Goal: Information Seeking & Learning: Learn about a topic

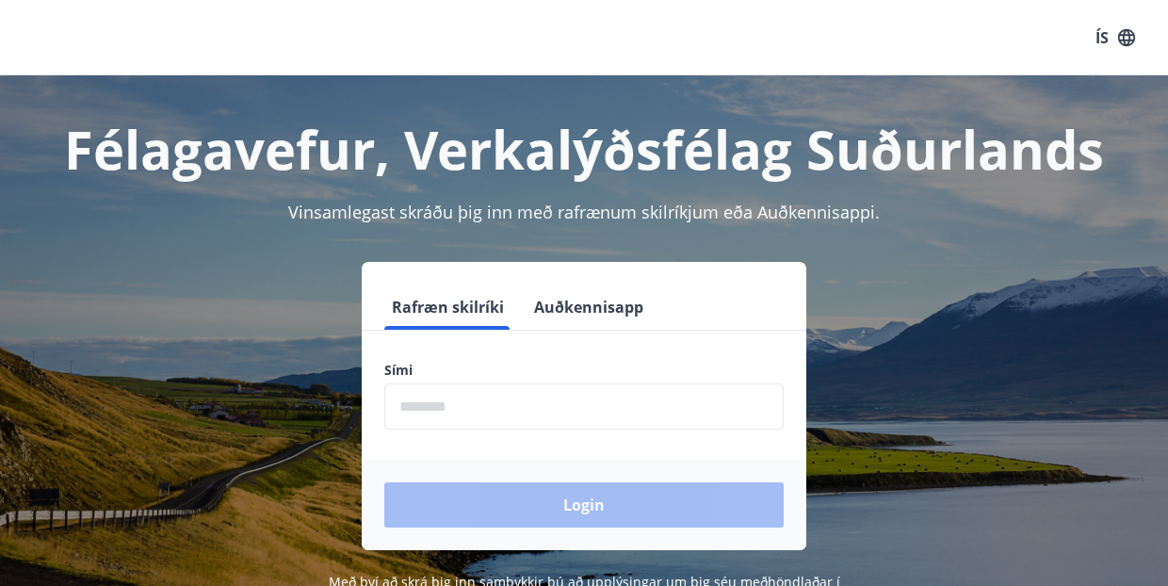
click at [591, 301] on button "Auðkennisapp" at bounding box center [588, 306] width 124 height 45
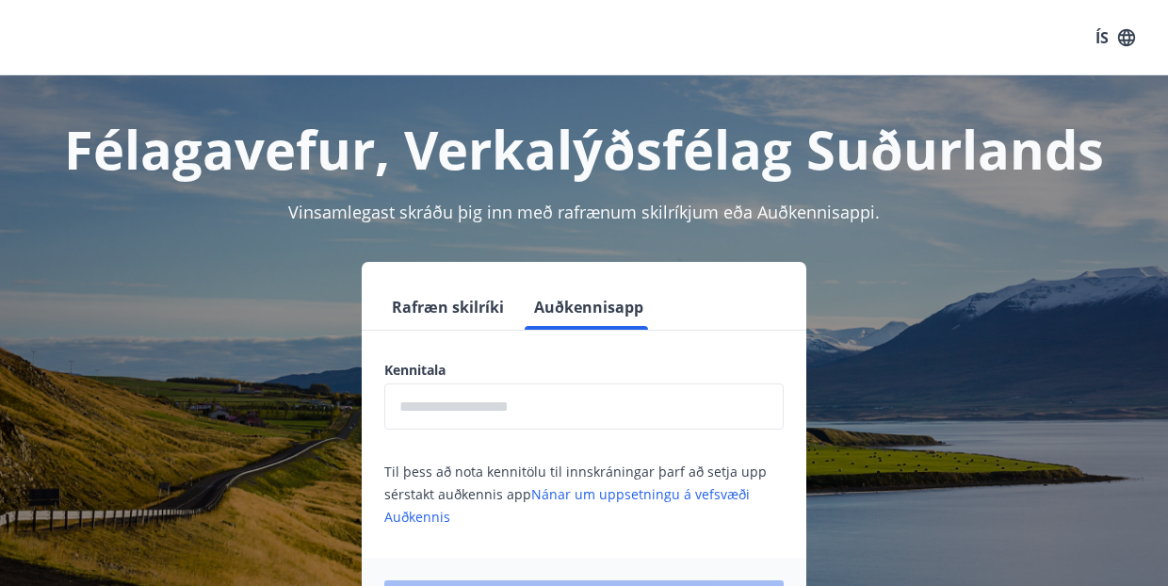
click at [544, 421] on input "text" at bounding box center [583, 406] width 399 height 46
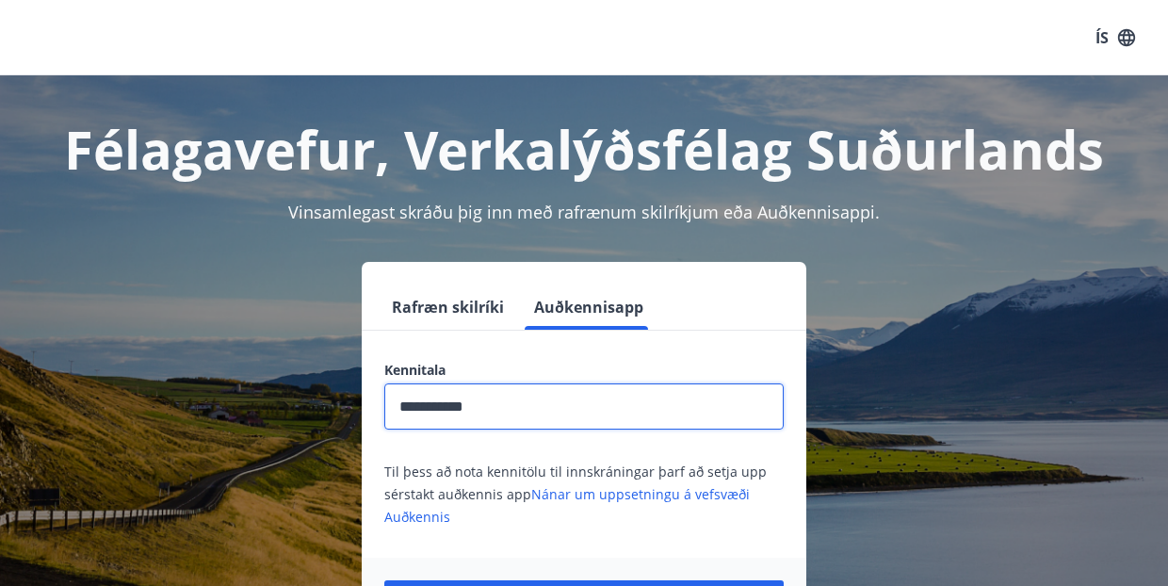
type input "**********"
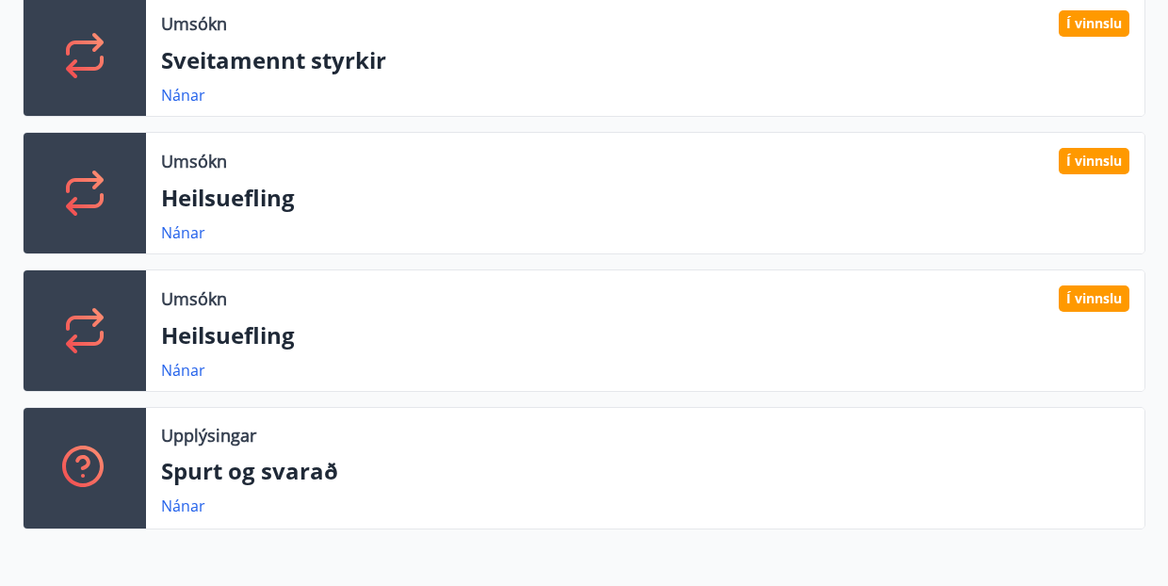
scroll to position [722, 0]
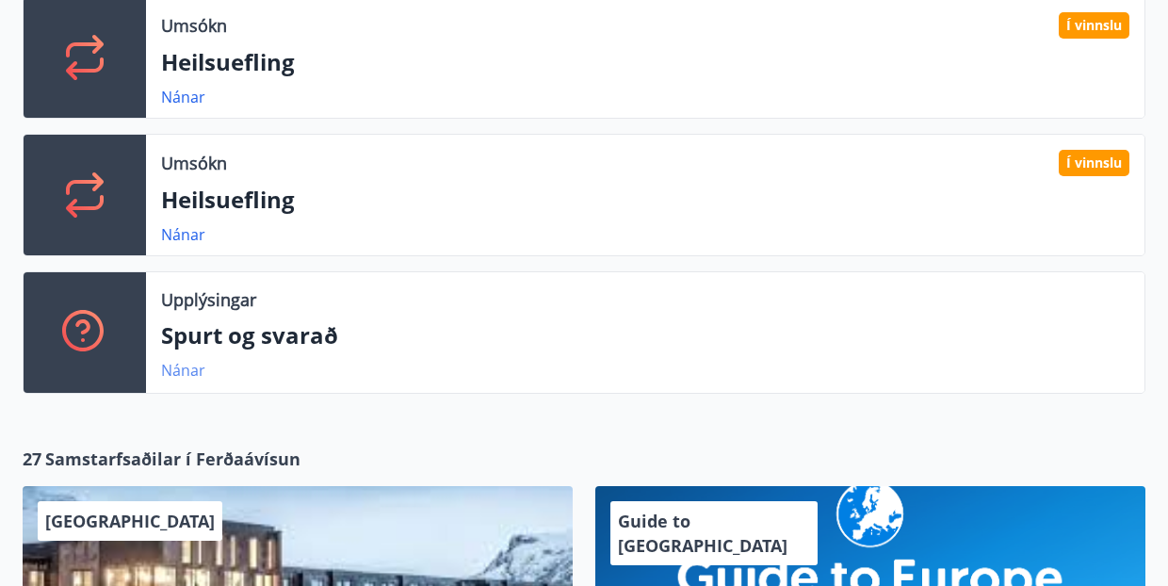
click at [192, 369] on link "Nánar" at bounding box center [183, 370] width 44 height 21
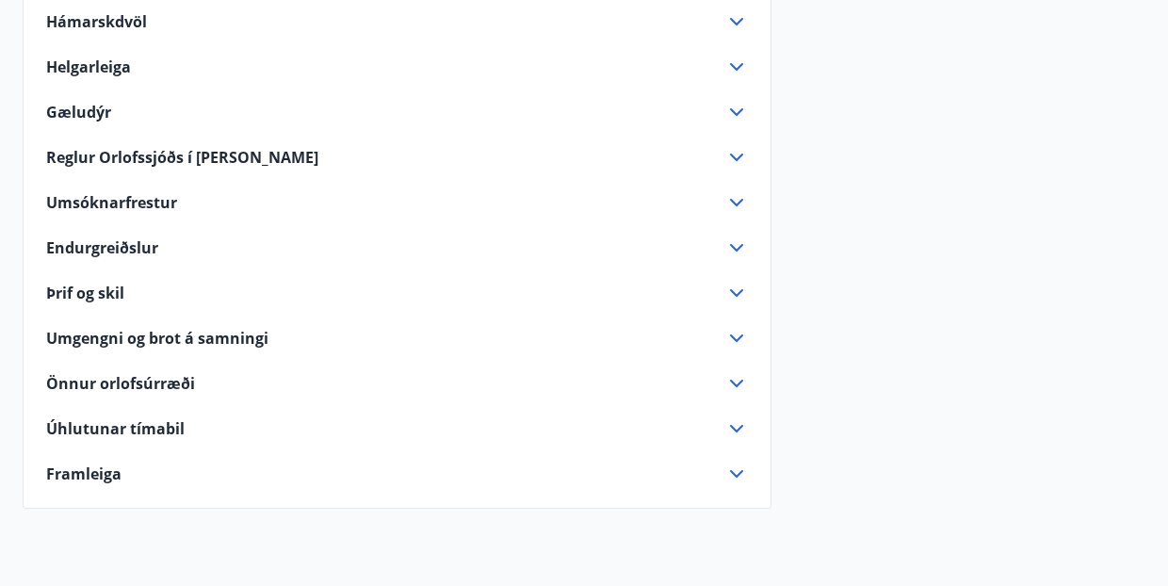
scroll to position [1267, 0]
click at [157, 247] on span "Endurgreiðslur" at bounding box center [102, 246] width 112 height 21
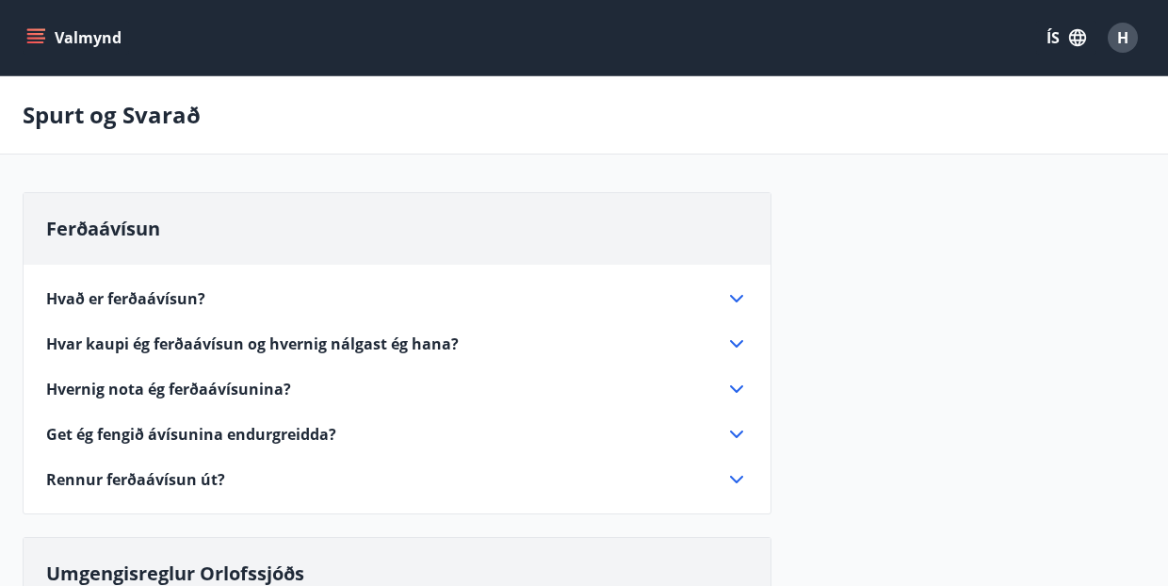
scroll to position [0, 0]
click at [44, 30] on icon "menu" at bounding box center [37, 30] width 21 height 2
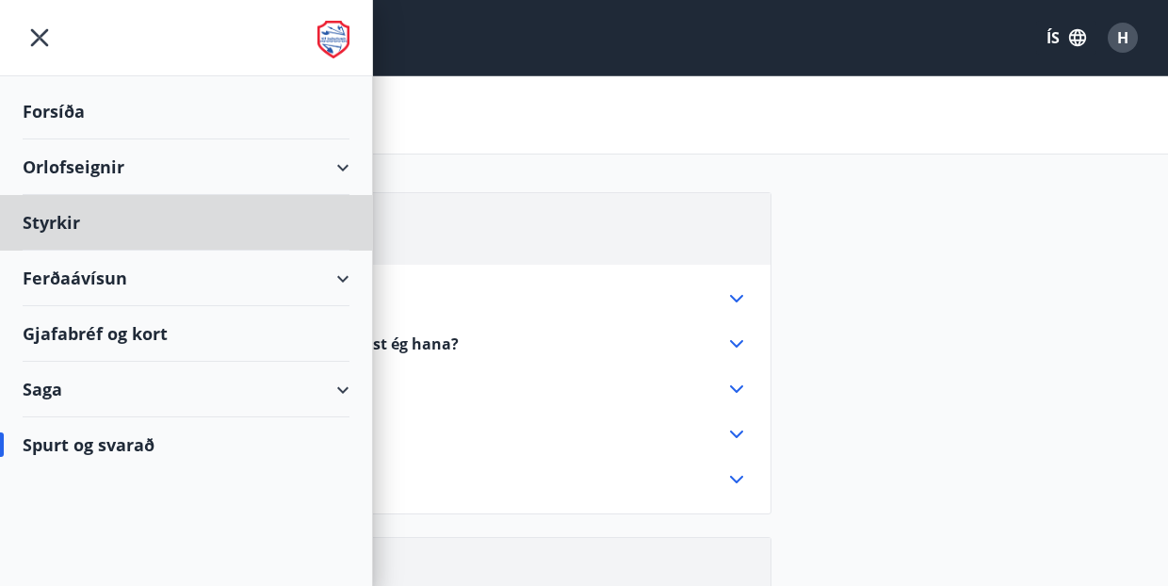
click at [78, 106] on div "Forsíða" at bounding box center [186, 112] width 327 height 56
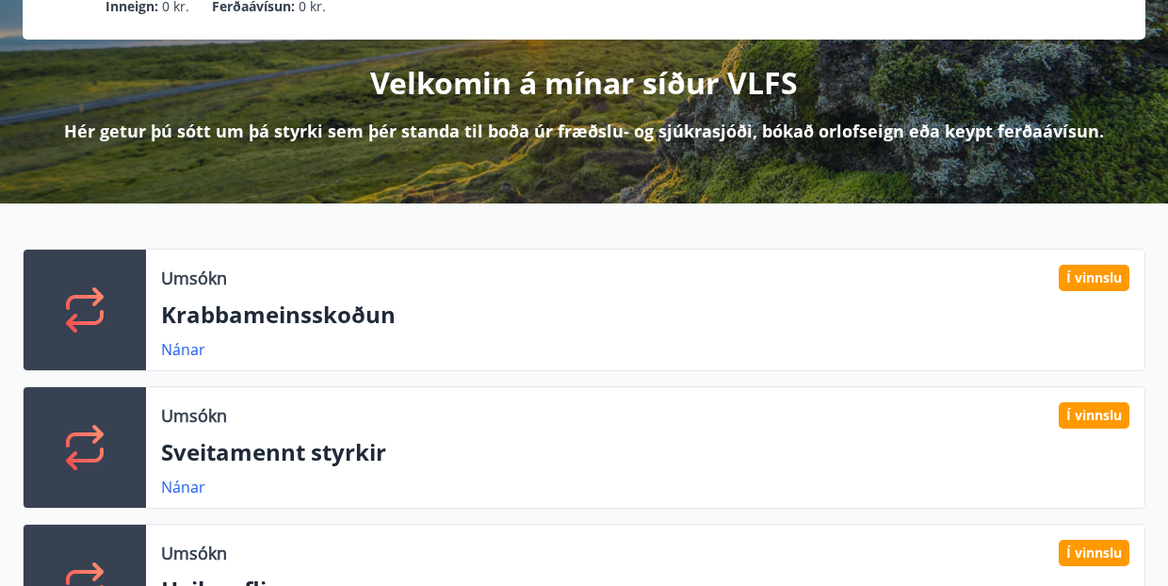
scroll to position [272, 0]
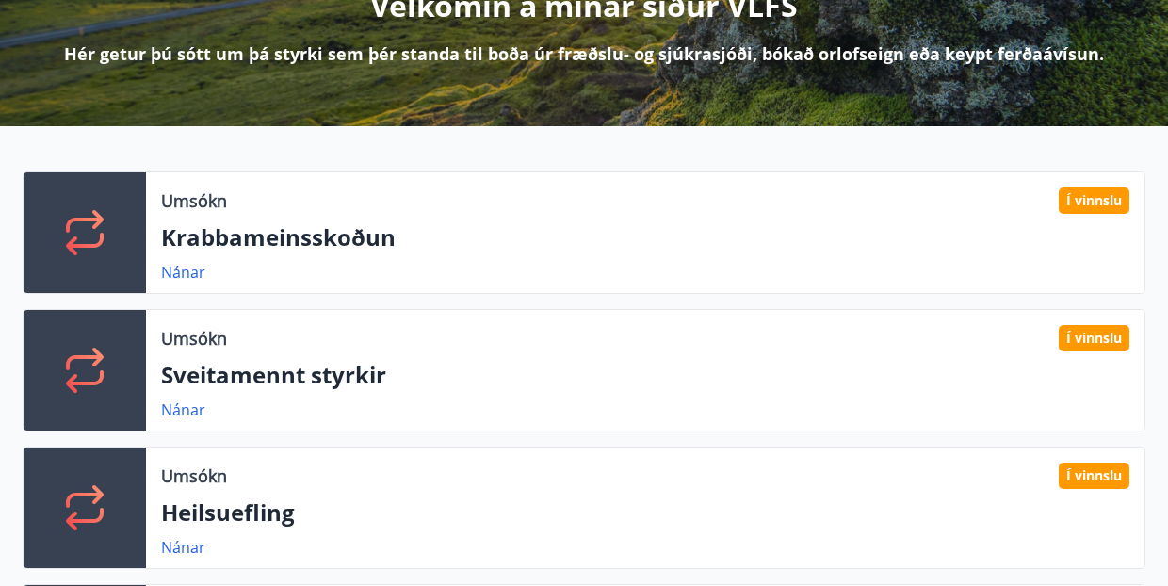
click at [1027, 240] on p "Krabbameinsskoðun" at bounding box center [645, 237] width 968 height 32
click at [192, 273] on link "Nánar" at bounding box center [183, 272] width 44 height 21
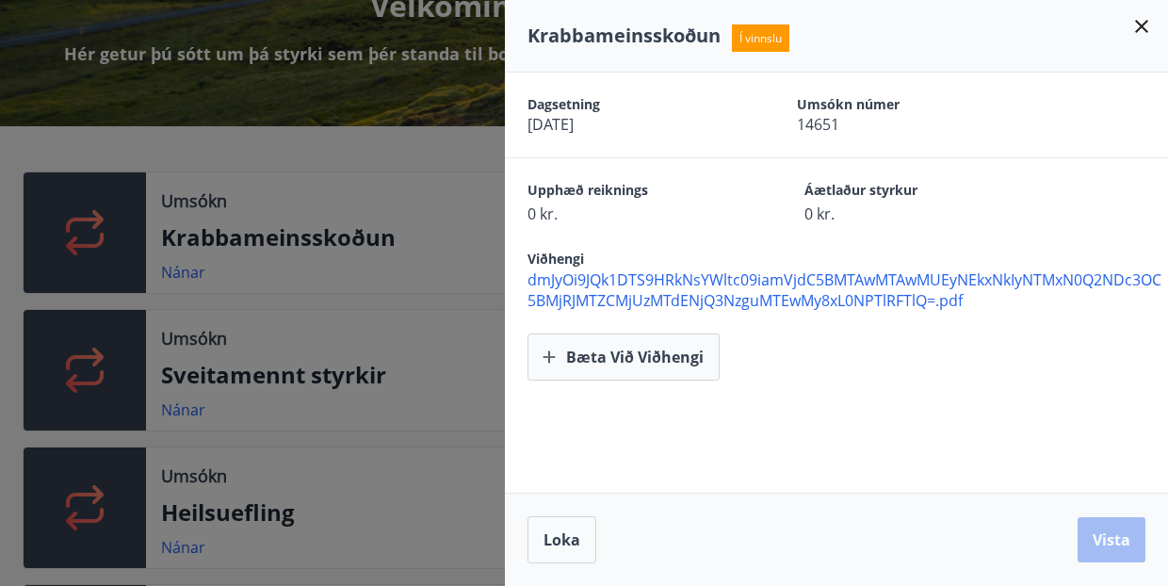
click at [1142, 25] on icon at bounding box center [1141, 26] width 13 height 13
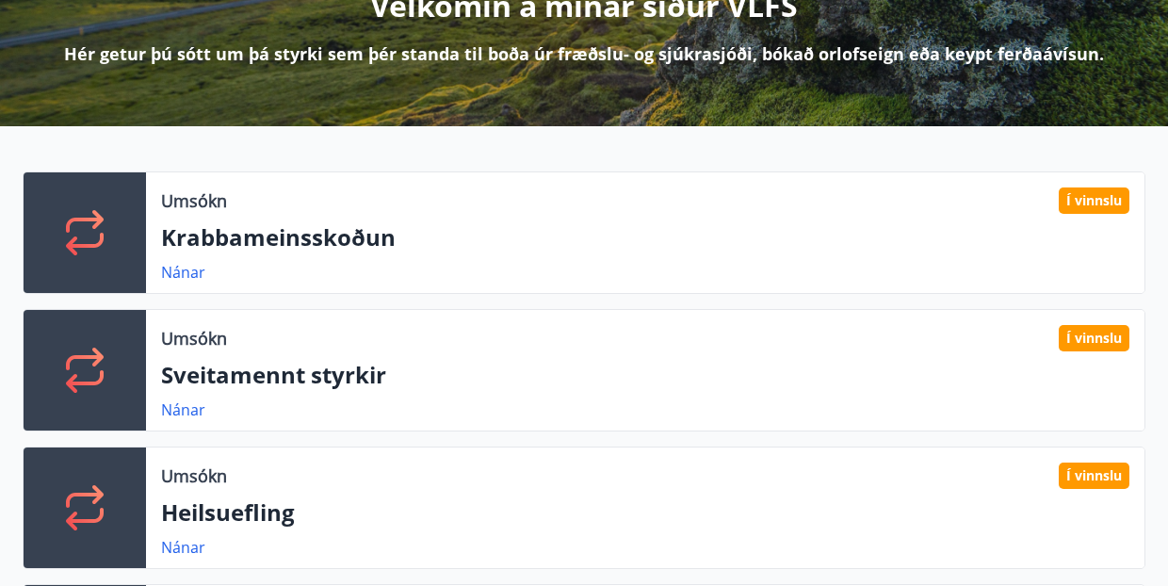
scroll to position [373, 0]
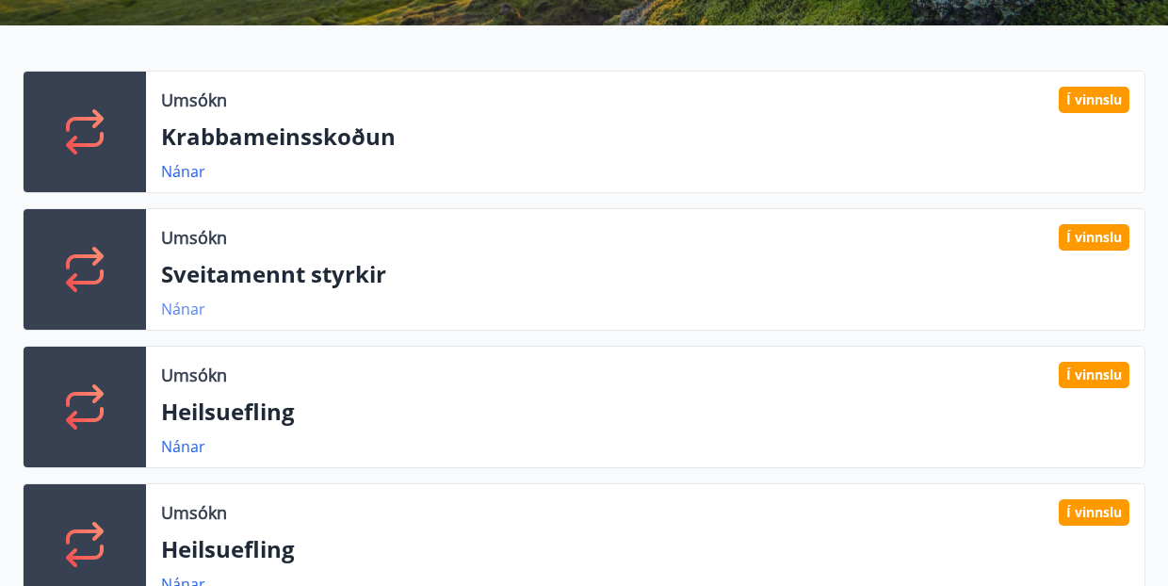
click at [186, 312] on link "Nánar" at bounding box center [183, 309] width 44 height 21
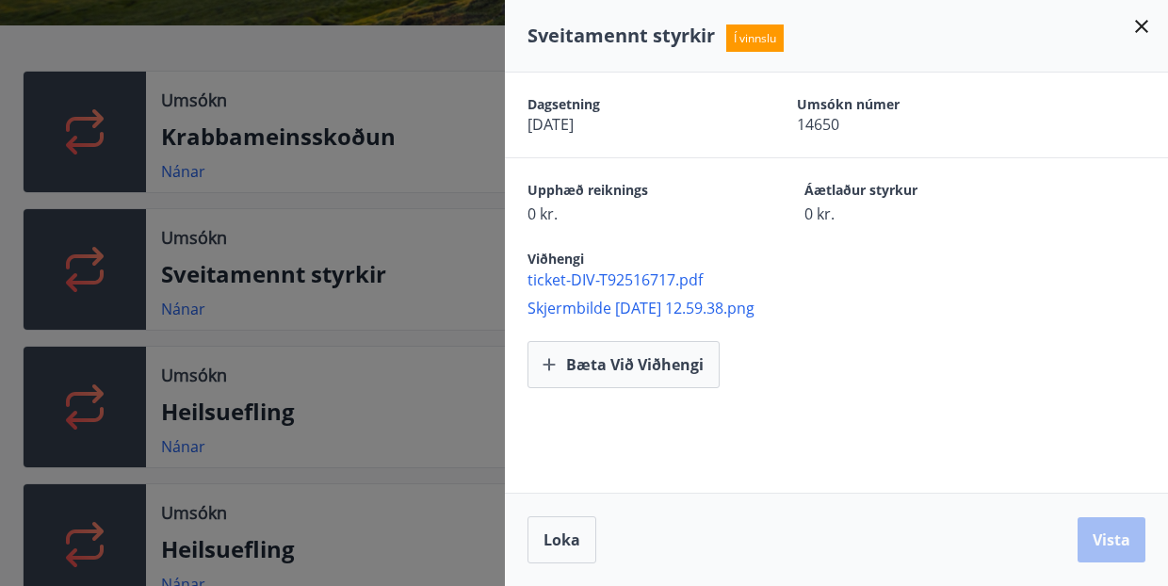
click at [1141, 19] on icon at bounding box center [1141, 26] width 23 height 23
